Goal: Task Accomplishment & Management: Use online tool/utility

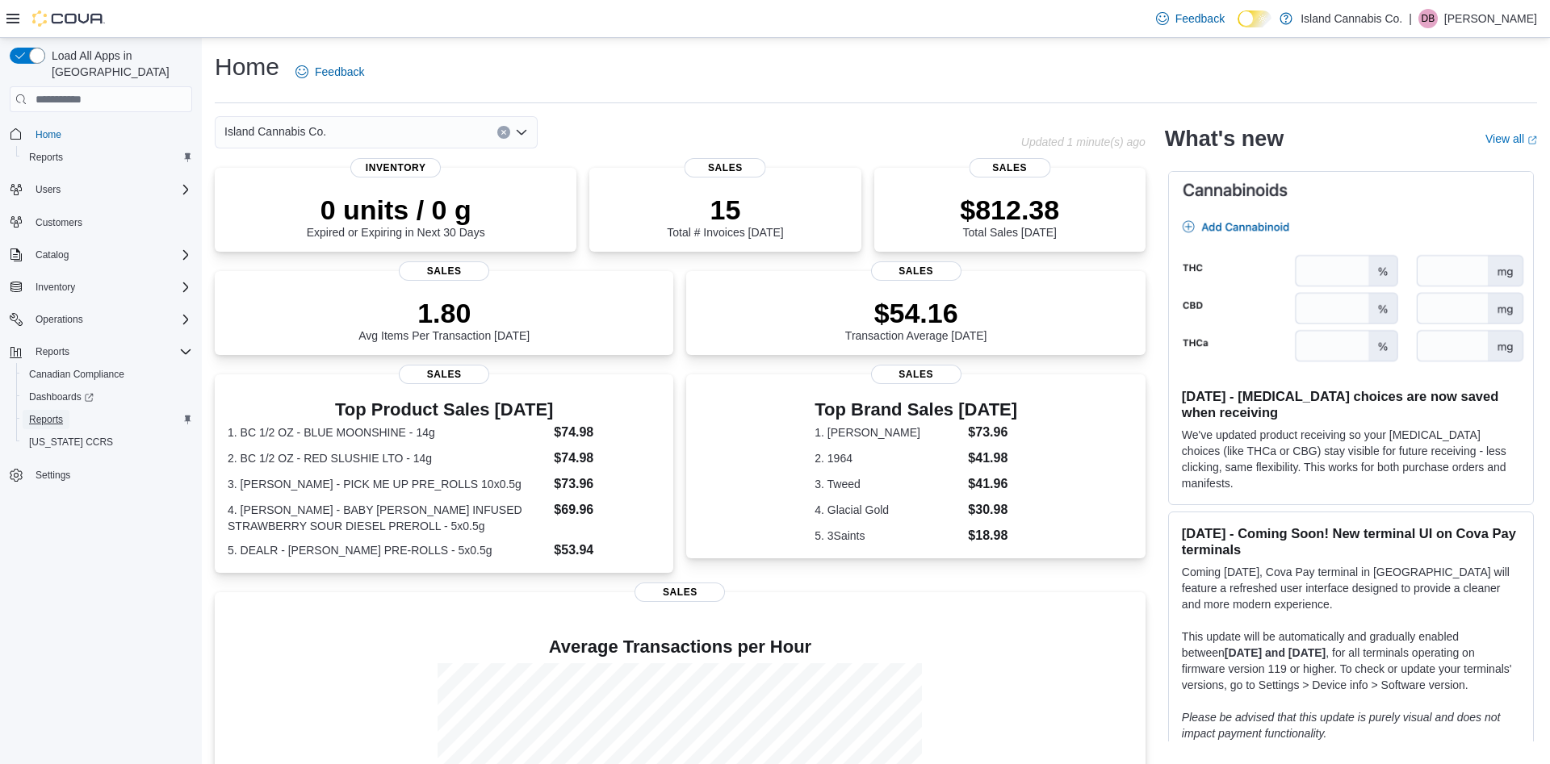
click at [52, 413] on span "Reports" at bounding box center [46, 419] width 34 height 13
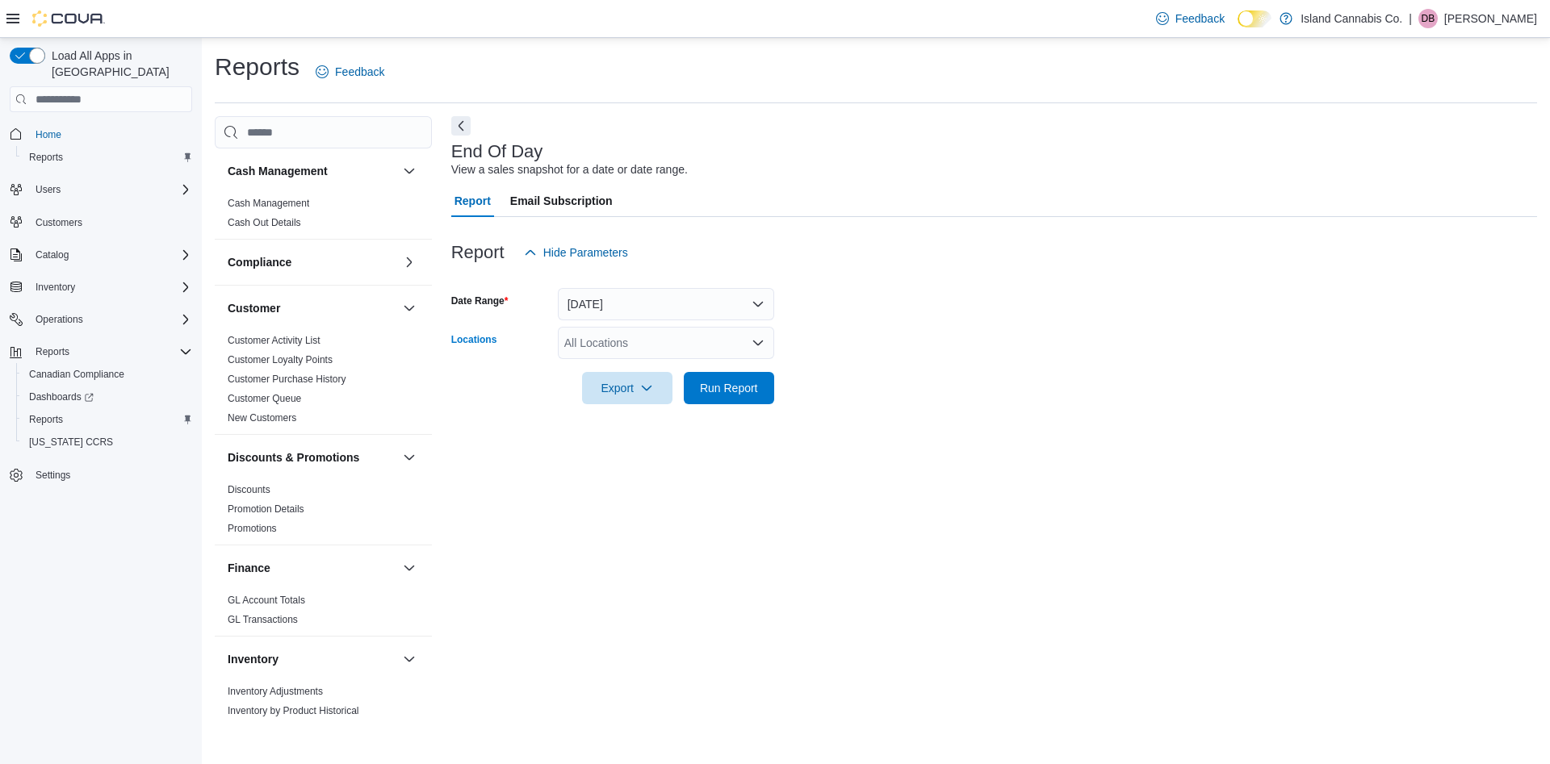
click at [696, 346] on div "All Locations" at bounding box center [666, 343] width 216 height 32
click at [696, 396] on span "#9-2220 Bowen Road" at bounding box center [695, 394] width 205 height 16
click at [751, 300] on button "Today" at bounding box center [666, 304] width 216 height 32
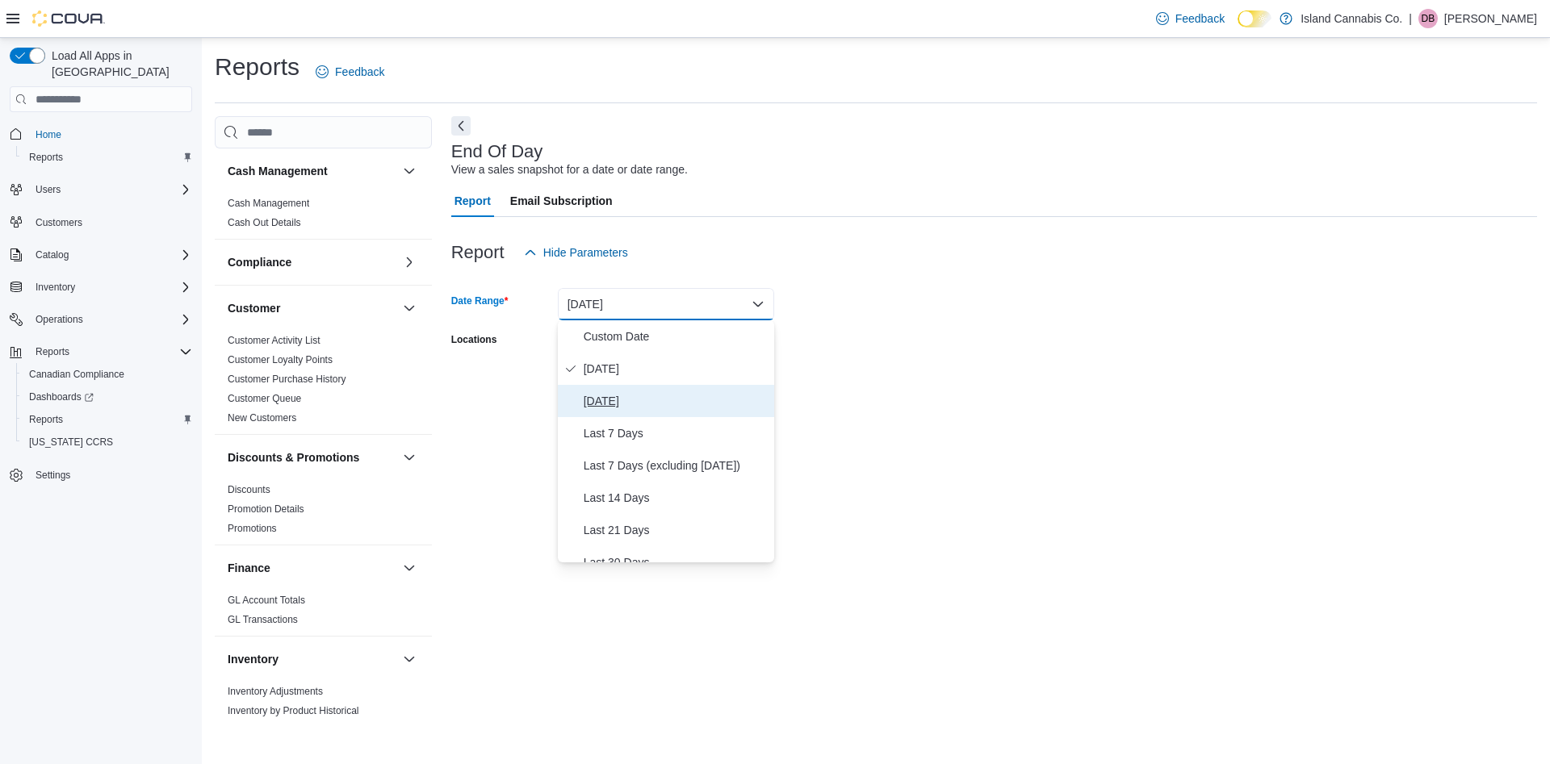
drag, startPoint x: 606, startPoint y: 400, endPoint x: 774, endPoint y: 421, distance: 169.3
click at [606, 400] on span "Yesterday" at bounding box center [676, 401] width 184 height 19
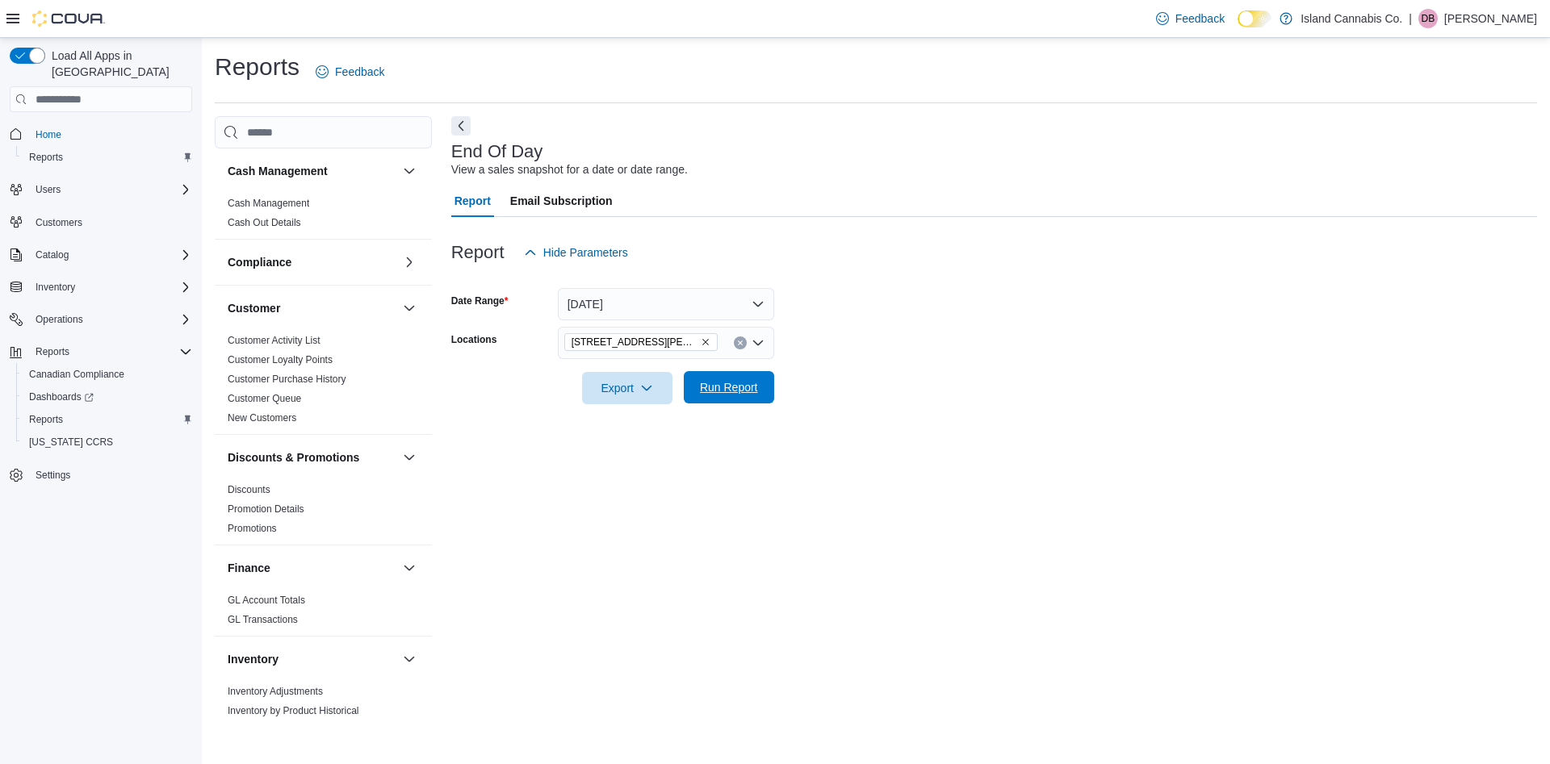
click at [731, 391] on span "Run Report" at bounding box center [729, 387] width 58 height 16
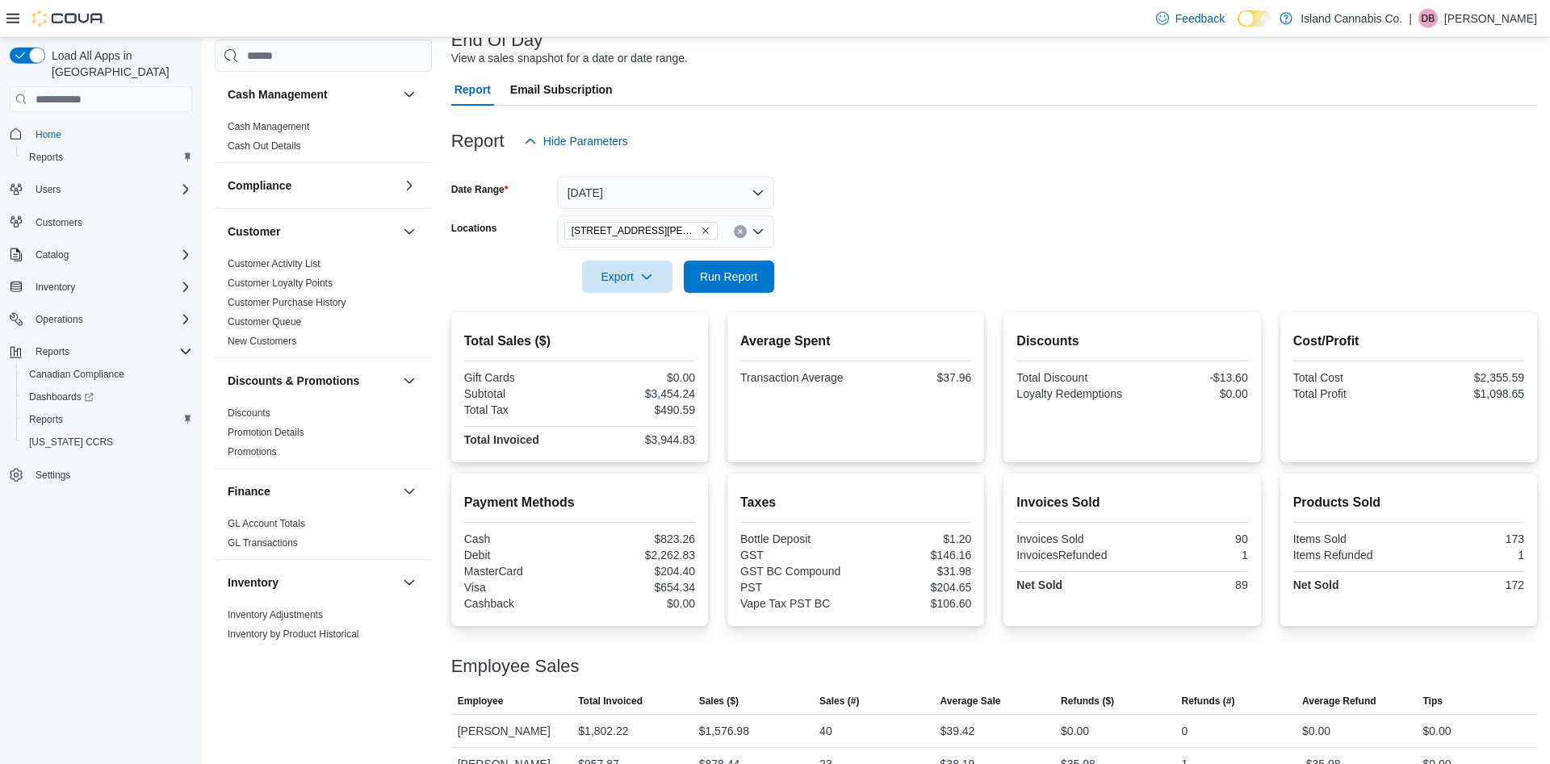
scroll to position [165, 0]
